Goal: Task Accomplishment & Management: Manage account settings

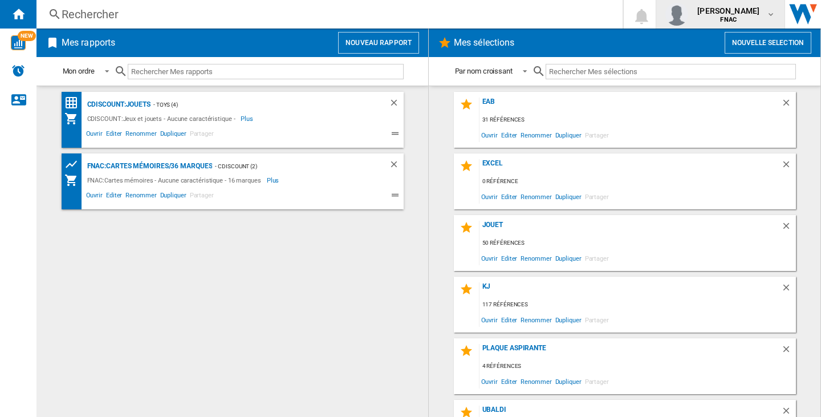
click at [697, 10] on span "[PERSON_NAME]" at bounding box center [728, 10] width 62 height 11
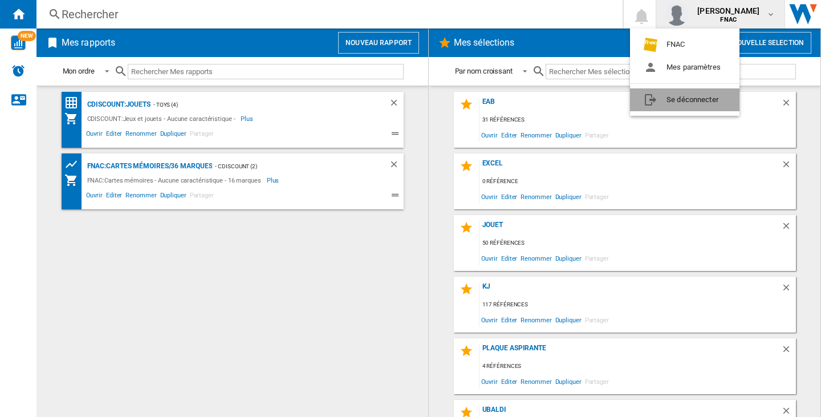
click at [694, 101] on button "Se déconnecter" at bounding box center [684, 99] width 109 height 23
